Goal: Transaction & Acquisition: Purchase product/service

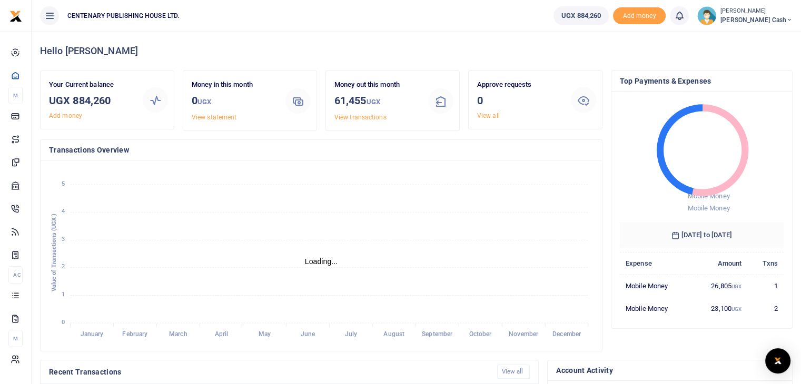
scroll to position [8, 8]
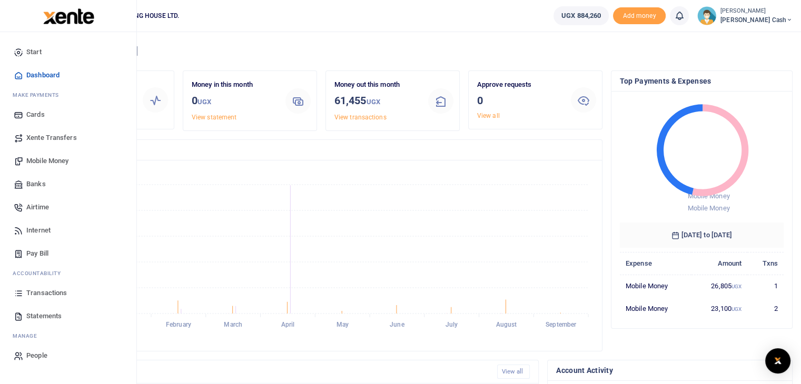
click at [32, 160] on span "Mobile Money" at bounding box center [47, 161] width 42 height 11
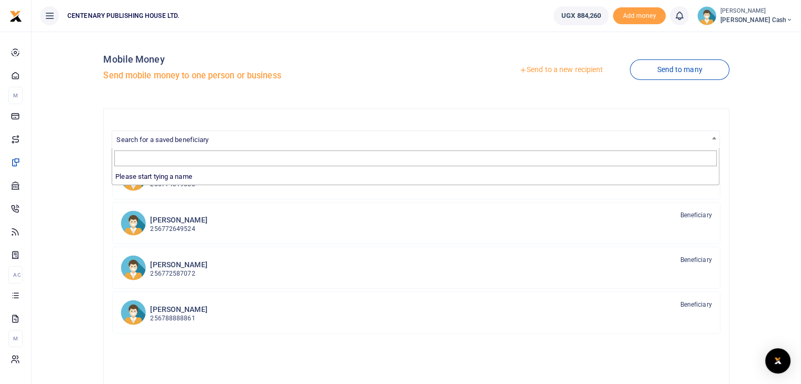
click at [386, 142] on span "Search for a saved beneficiary" at bounding box center [415, 139] width 606 height 16
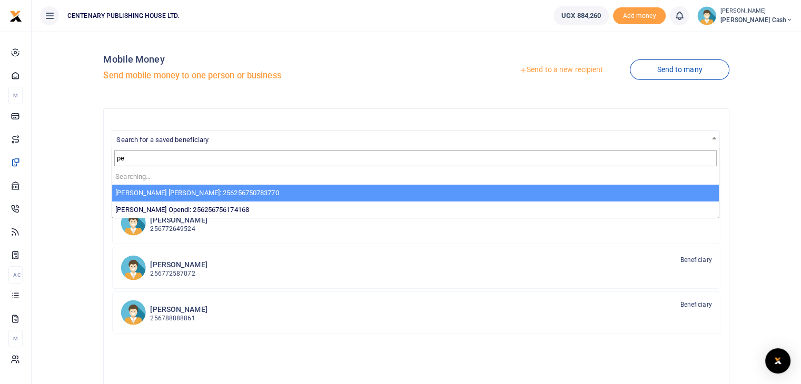
type input "p"
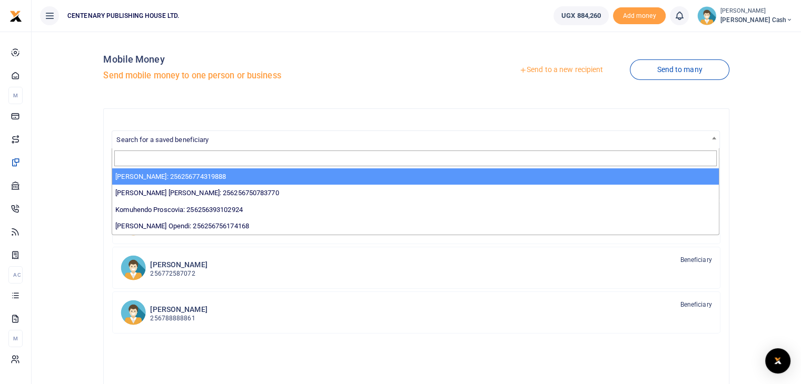
click at [575, 70] on link "Send to a new recipient" at bounding box center [560, 70] width 137 height 19
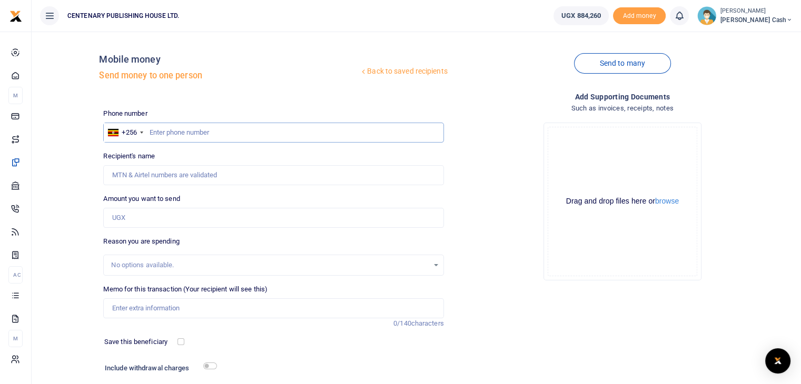
click at [154, 137] on input "text" at bounding box center [273, 133] width 340 height 20
type input "0"
type input "703396908"
type input "Peninah Nankya"
type input "703396908"
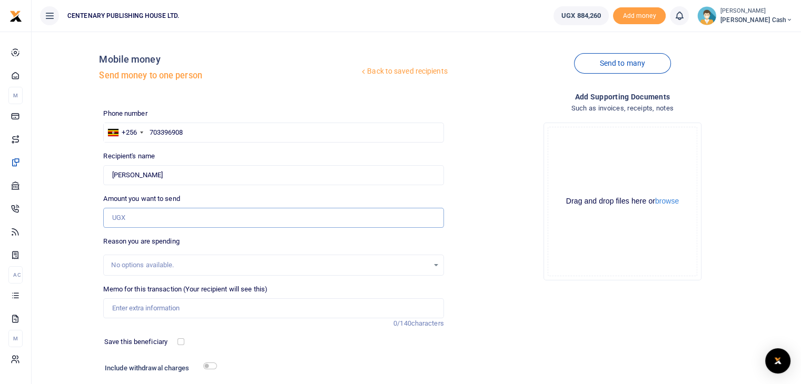
click at [177, 215] on input "Amount you want to send" at bounding box center [273, 218] width 340 height 20
type input "32,000"
click at [180, 312] on input "Memo for this transaction (Your recipient will see this)" at bounding box center [273, 308] width 340 height 20
type input "Transport charges kagadi ocaka and UBS"
click at [179, 342] on input "checkbox" at bounding box center [180, 341] width 7 height 7
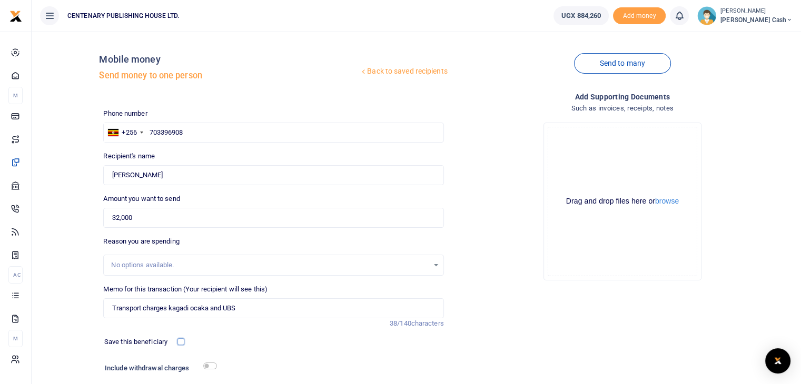
checkbox input "true"
click at [206, 368] on input "checkbox" at bounding box center [210, 366] width 14 height 7
checkbox input "true"
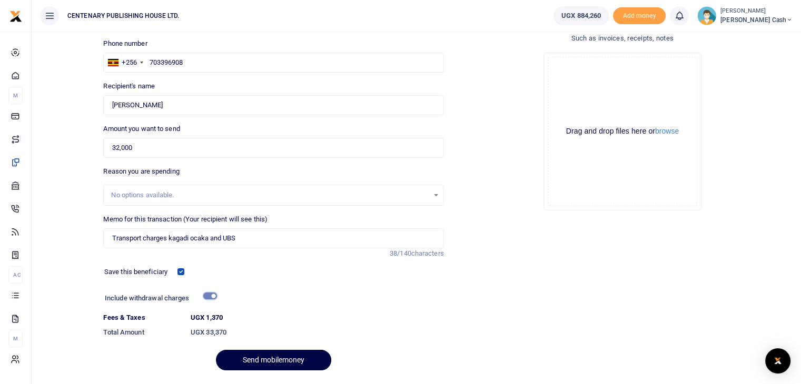
scroll to position [101, 0]
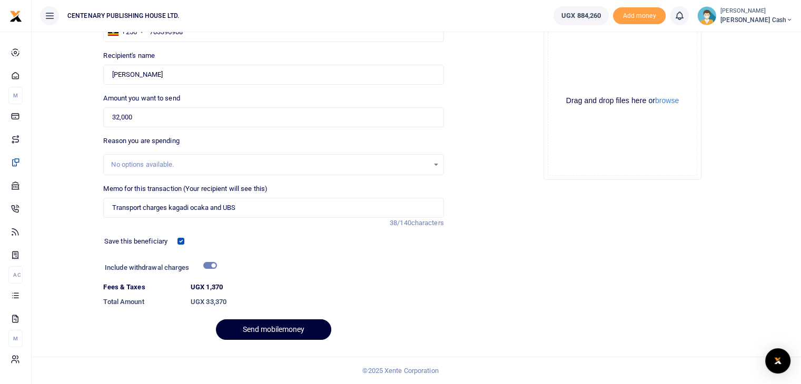
click at [287, 331] on button "Send mobilemoney" at bounding box center [273, 329] width 115 height 21
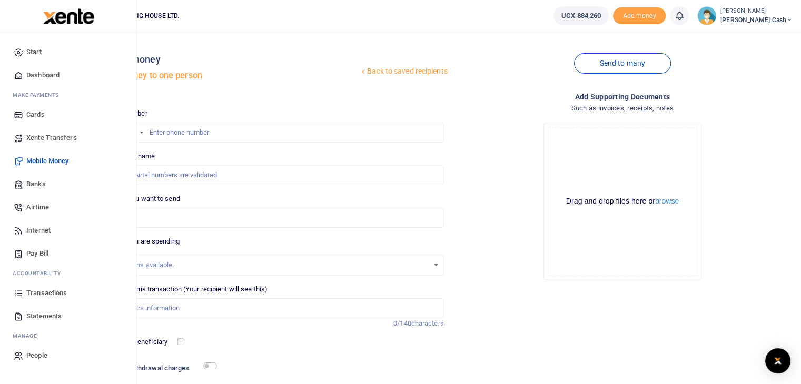
click at [48, 77] on span "Dashboard" at bounding box center [42, 75] width 33 height 11
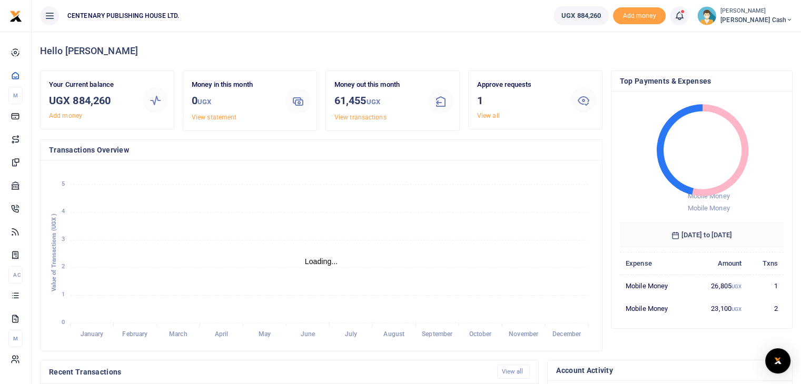
scroll to position [8, 8]
